Goal: Task Accomplishment & Management: Manage account settings

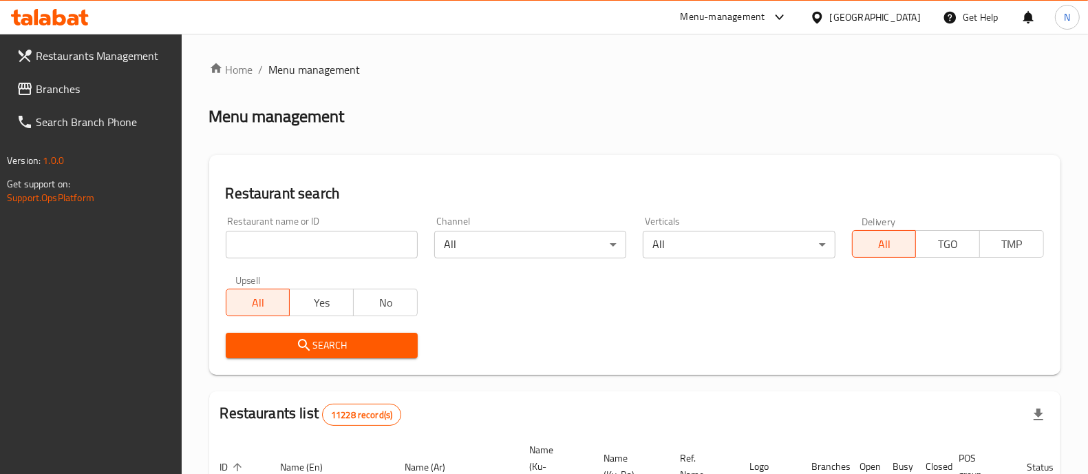
click at [83, 16] on icon at bounding box center [83, 18] width 10 height 16
click at [311, 238] on input "search" at bounding box center [322, 245] width 192 height 28
paste input "700952"
type input "700952"
click at [355, 351] on span "Search" at bounding box center [322, 345] width 170 height 17
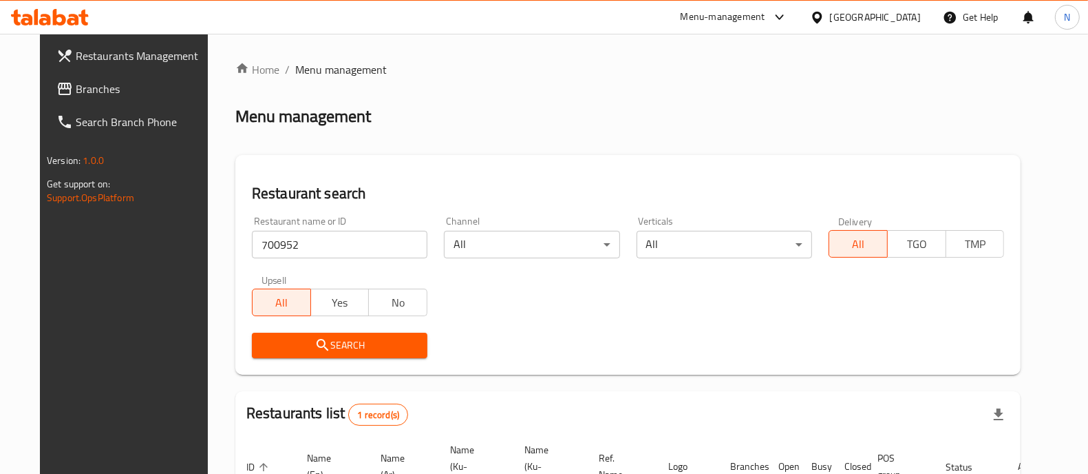
scroll to position [128, 0]
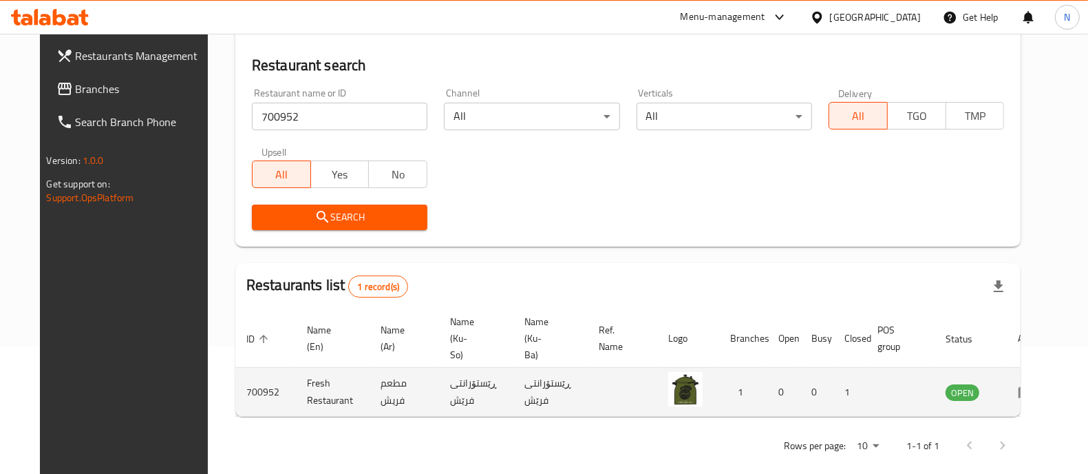
click at [1035, 383] on icon "enhanced table" at bounding box center [1026, 391] width 17 height 17
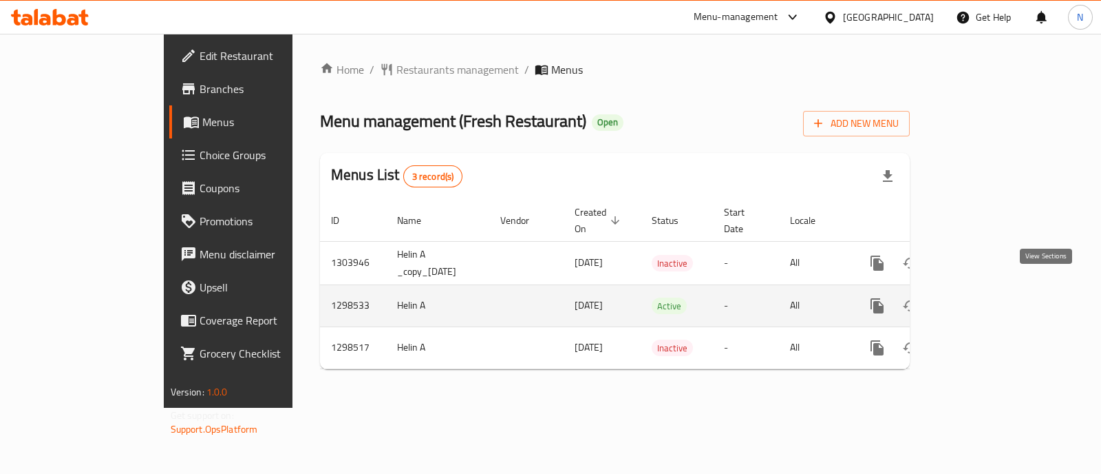
click at [993, 300] on link "enhanced table" at bounding box center [976, 305] width 33 height 33
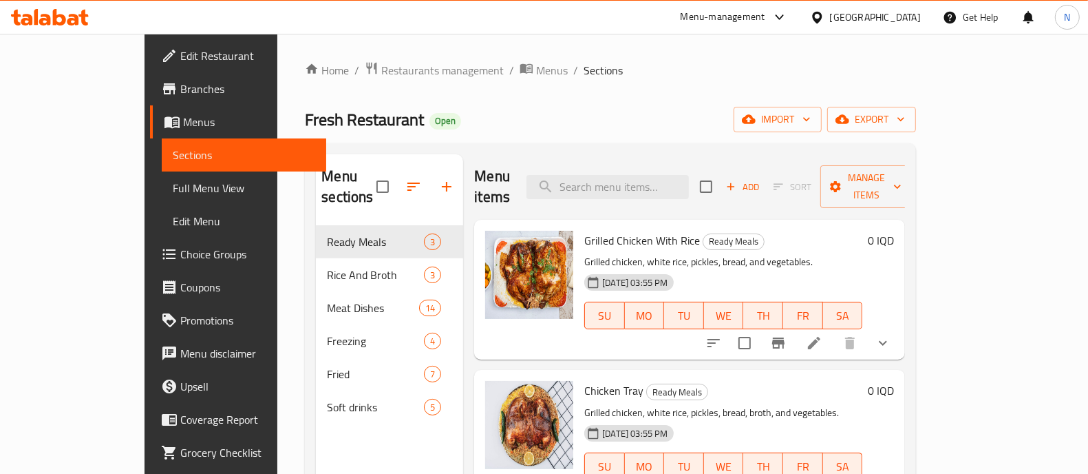
click at [900, 335] on div at bounding box center [798, 342] width 202 height 33
click at [823, 335] on icon at bounding box center [814, 343] width 17 height 17
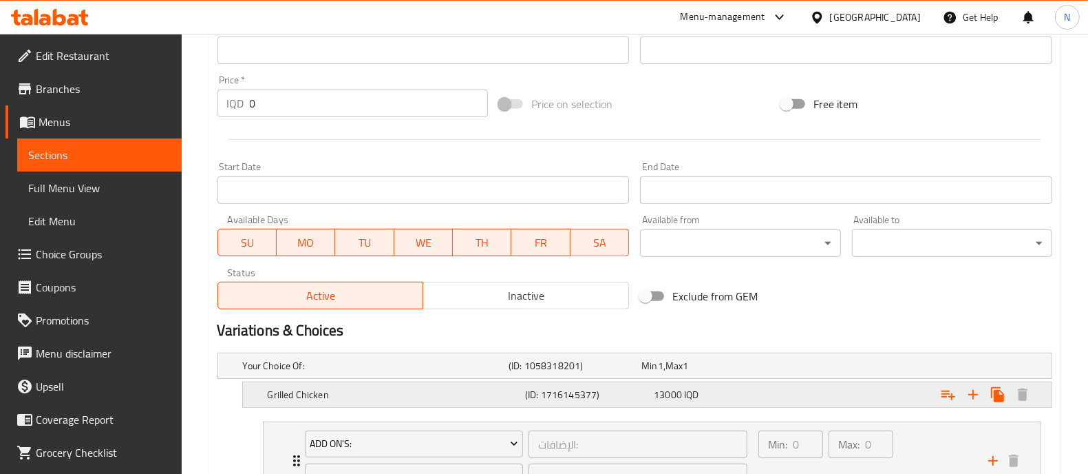
scroll to position [688, 0]
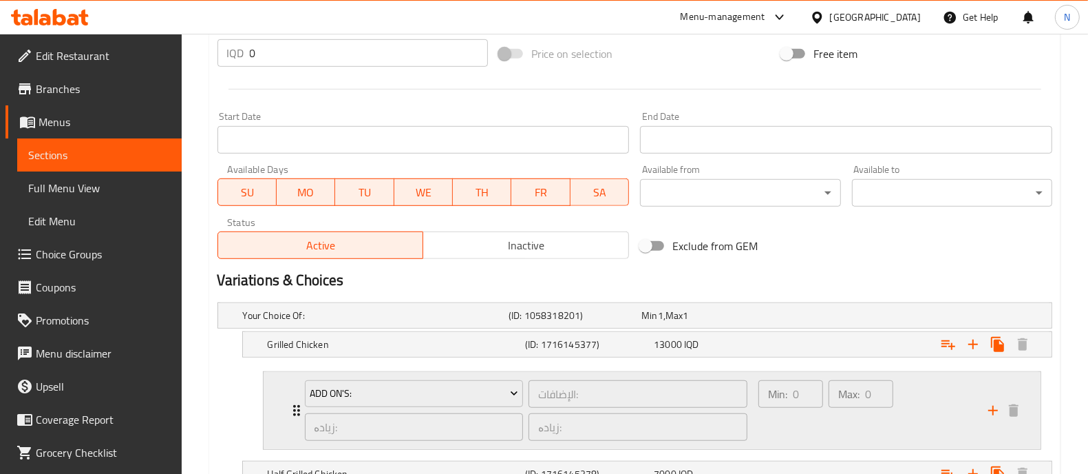
click at [467, 374] on div "Add On's: الإضافات: ​ زیادە: ​ زیادە: ​" at bounding box center [527, 410] width 460 height 77
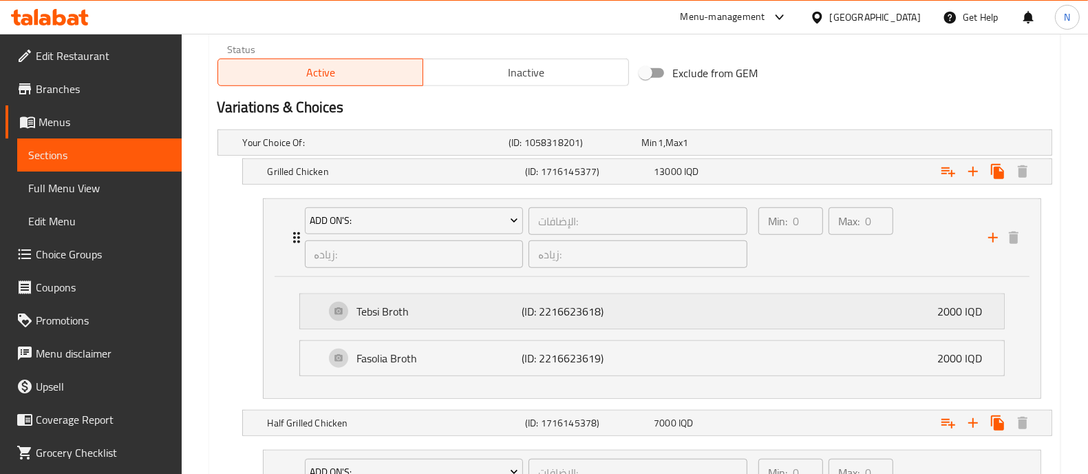
click at [373, 308] on p "Tebsi Broth" at bounding box center [439, 311] width 165 height 17
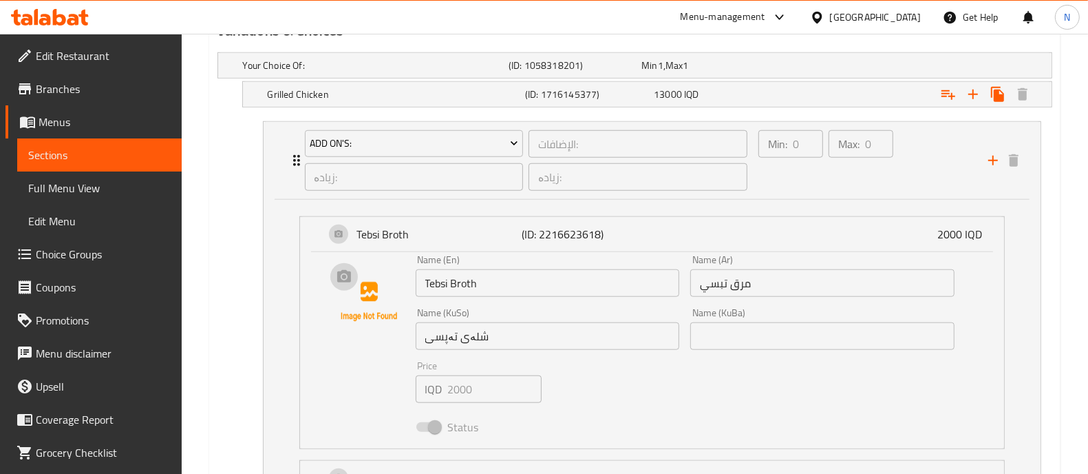
scroll to position [947, 0]
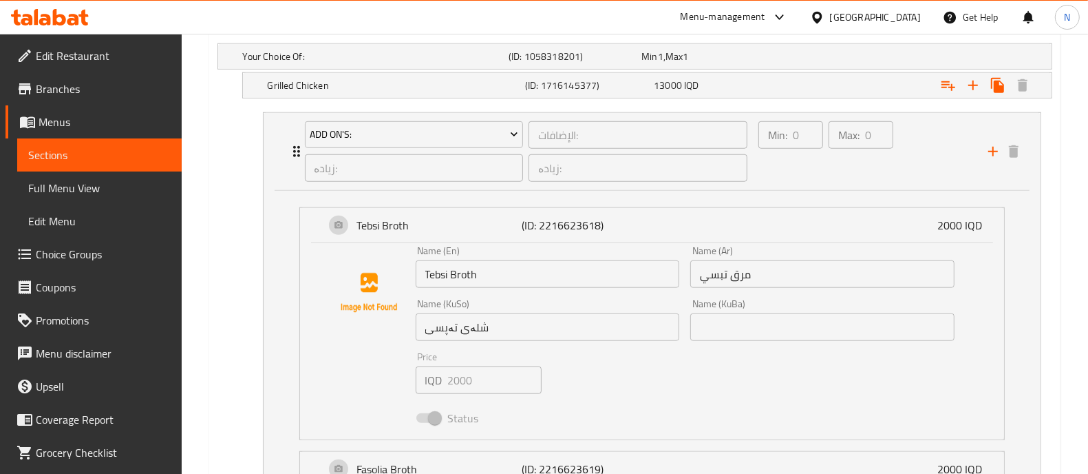
click at [471, 268] on input "Tebsi Broth" at bounding box center [548, 274] width 264 height 28
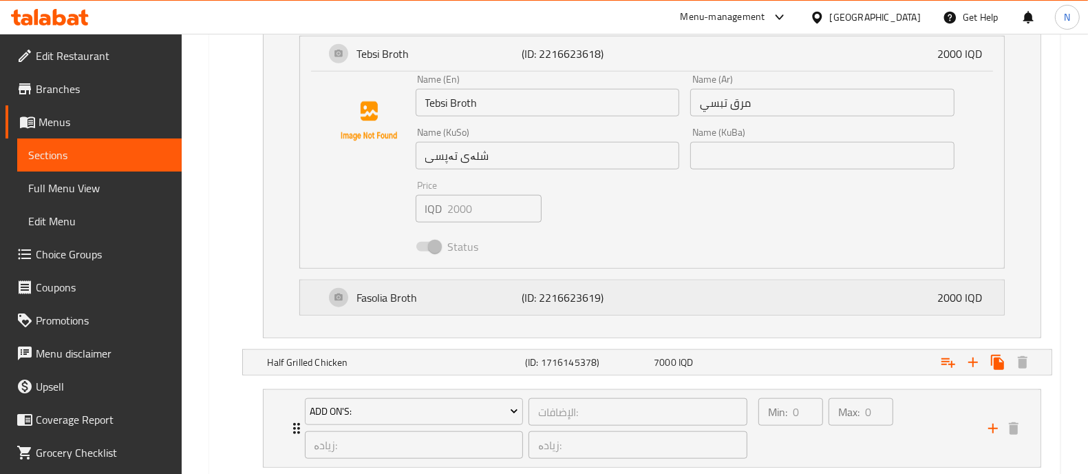
click at [421, 299] on p "Fasolia Broth" at bounding box center [439, 297] width 165 height 17
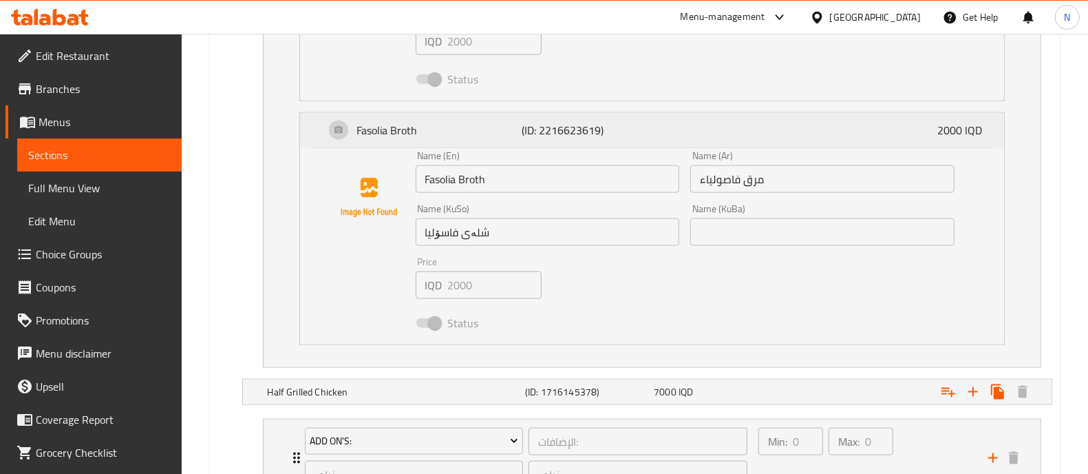
scroll to position [1290, 0]
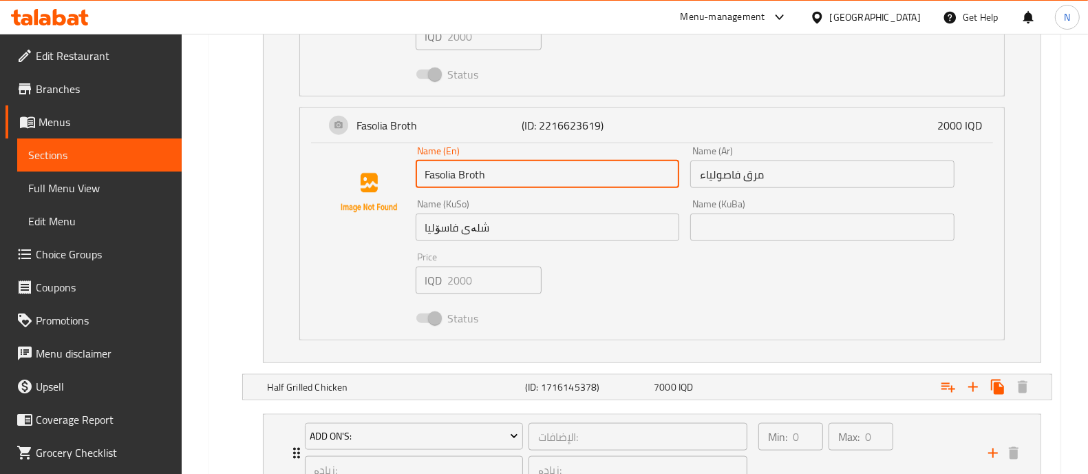
click at [467, 176] on input "Fasolia Broth" at bounding box center [548, 174] width 264 height 28
